Goal: Navigation & Orientation: Find specific page/section

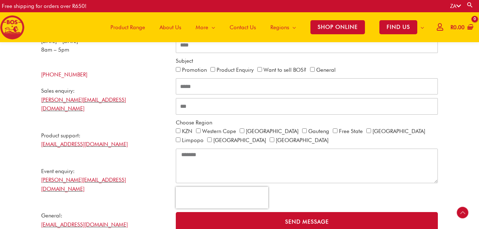
scroll to position [178, 0]
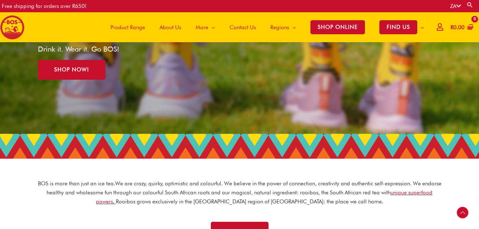
scroll to position [104, 0]
